Goal: Information Seeking & Learning: Learn about a topic

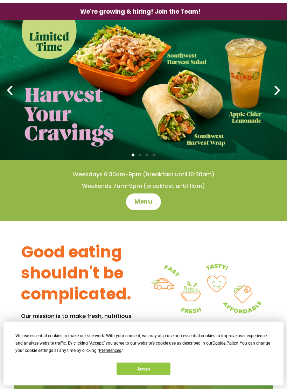
scroll to position [20, 0]
click at [146, 202] on span "Menu" at bounding box center [143, 202] width 18 height 8
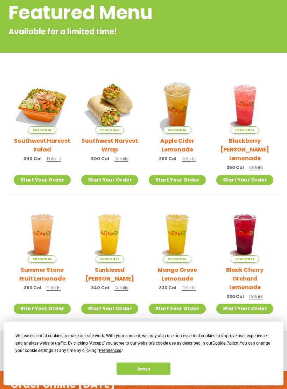
scroll to position [103, 0]
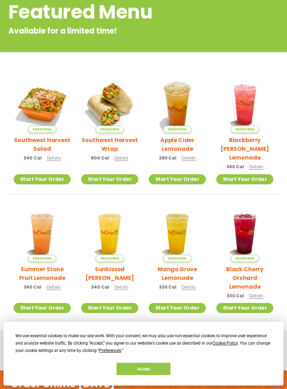
click at [57, 158] on span "Details" at bounding box center [54, 158] width 14 height 6
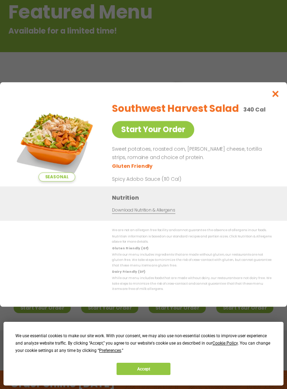
click at [157, 214] on link "Download Nutrition & Allergens" at bounding box center [143, 210] width 63 height 7
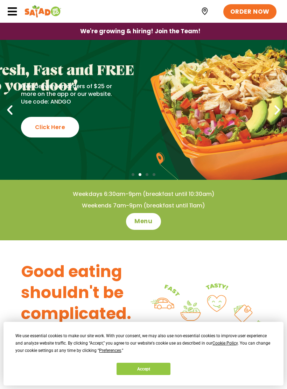
click at [146, 220] on span "Menu" at bounding box center [143, 221] width 18 height 8
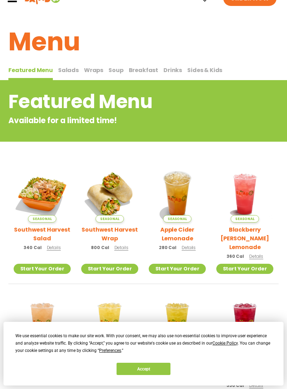
scroll to position [13, 0]
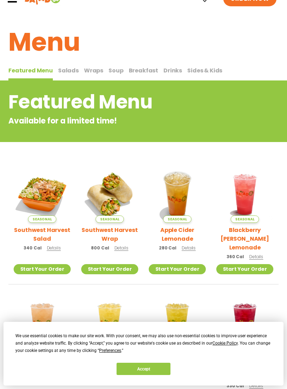
click at [65, 70] on span "Salads" at bounding box center [68, 70] width 21 height 8
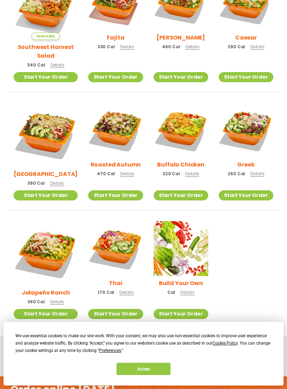
scroll to position [239, 0]
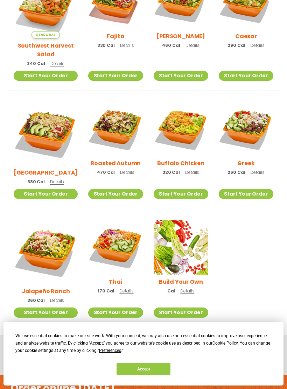
click at [119, 288] on span "Details" at bounding box center [126, 291] width 14 height 6
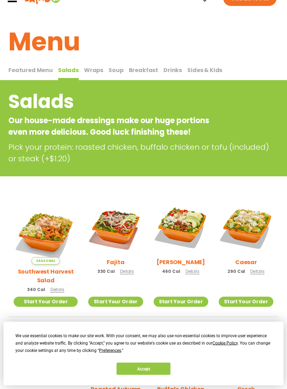
scroll to position [0, 0]
